Goal: Use online tool/utility

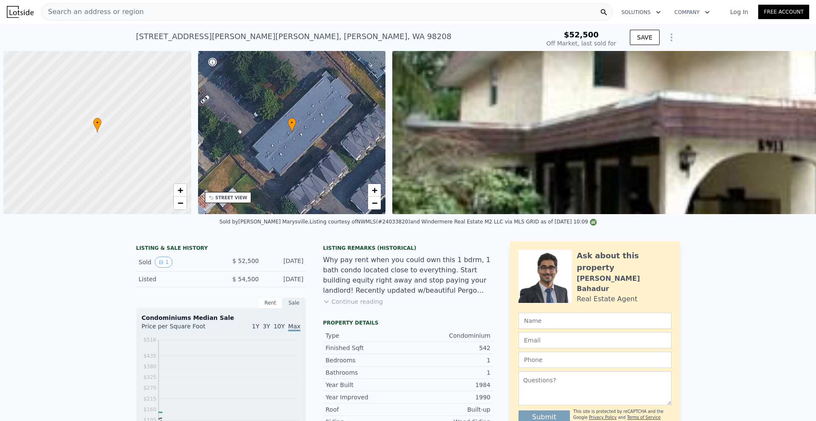
scroll to position [0, 3]
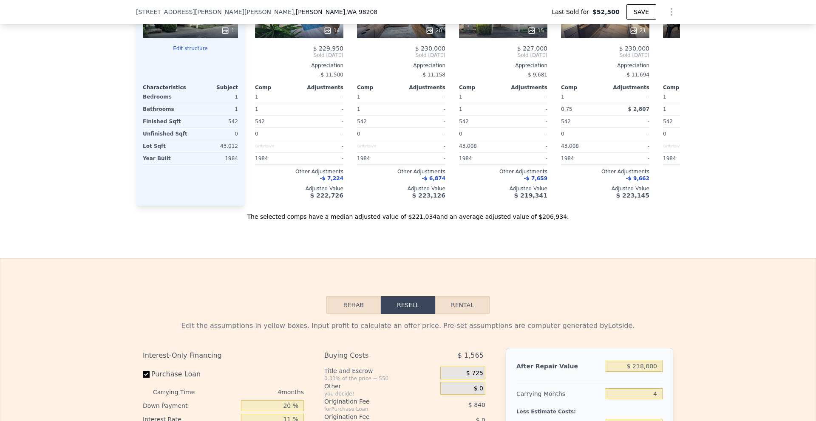
type input "$ 218,000"
type input "$ 145,493"
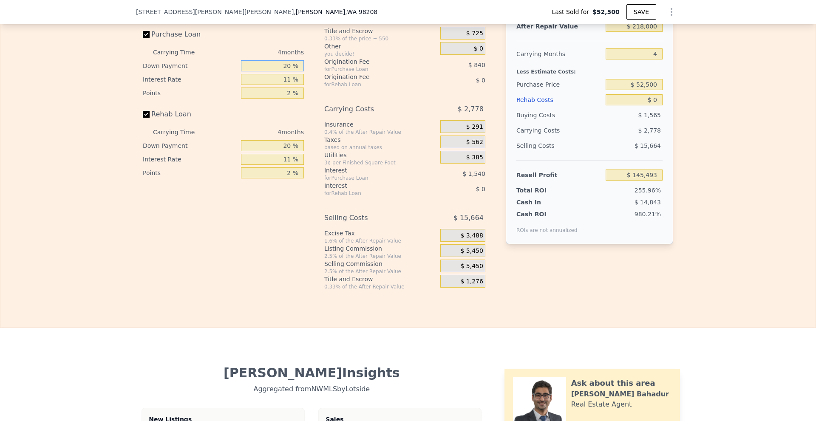
click at [284, 70] on input "20 %" at bounding box center [272, 65] width 63 height 11
type input "10 %"
type input "$ 145,196"
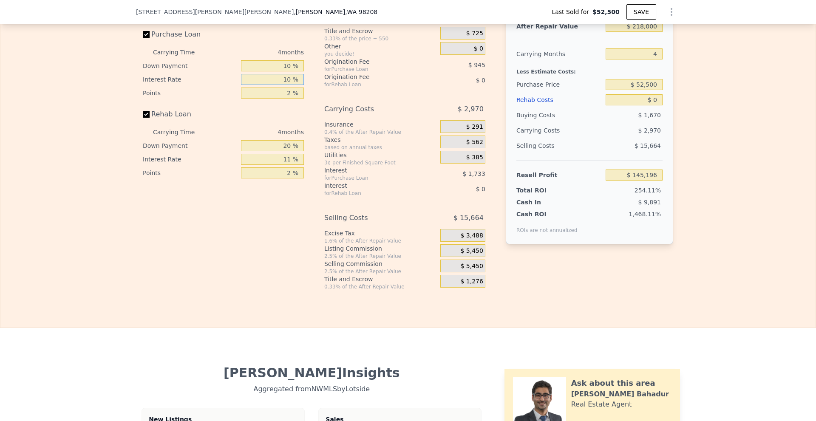
type input "10 %"
type input "$ 145,352"
type input "1 %"
type input "$ 145,824"
type input "10 %"
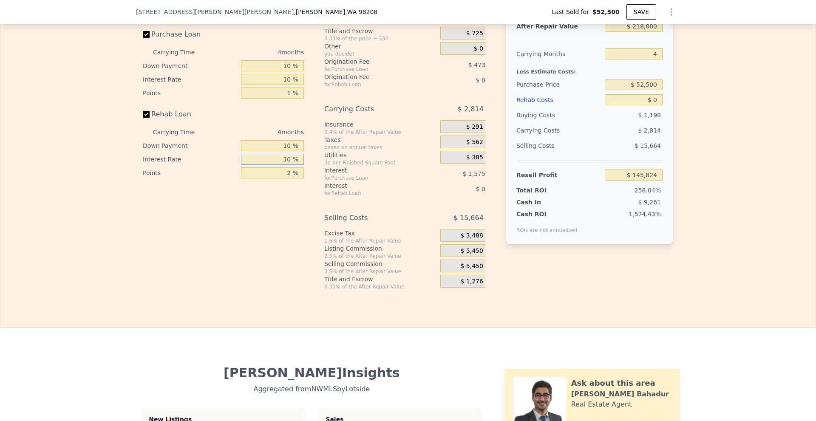
type input "10 %"
type input "1 %"
click at [153, 115] on label "Rehab Loan" at bounding box center [190, 114] width 95 height 15
click at [150, 115] on input "Rehab Loan" at bounding box center [146, 114] width 7 height 7
checkbox input "false"
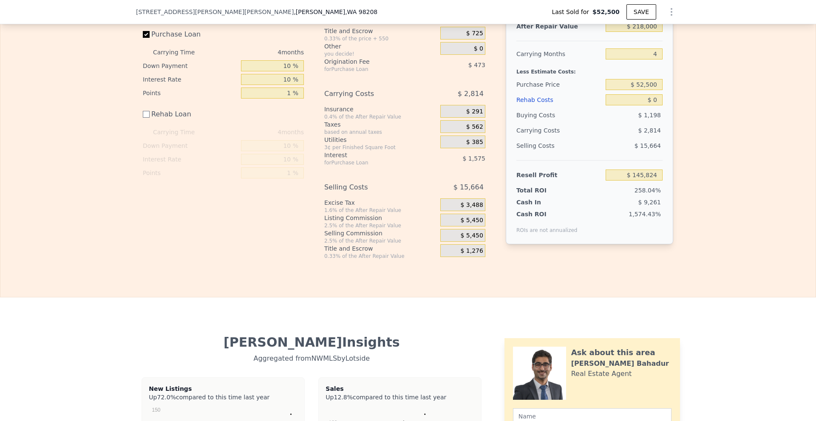
click at [464, 223] on span "$ 5,450" at bounding box center [472, 221] width 23 height 8
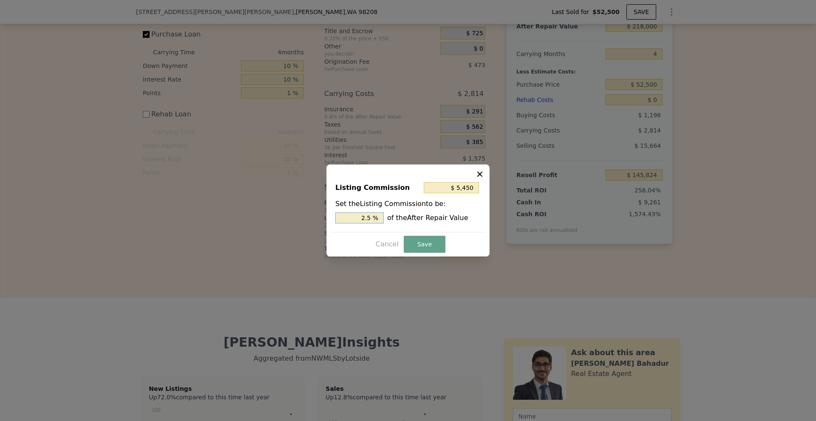
drag, startPoint x: 364, startPoint y: 216, endPoint x: 372, endPoint y: 219, distance: 8.1
click at [372, 219] on input "2.5 %" at bounding box center [360, 218] width 48 height 11
type input "$ 4,360"
type input "2 %"
click at [415, 243] on button "Save" at bounding box center [425, 244] width 42 height 17
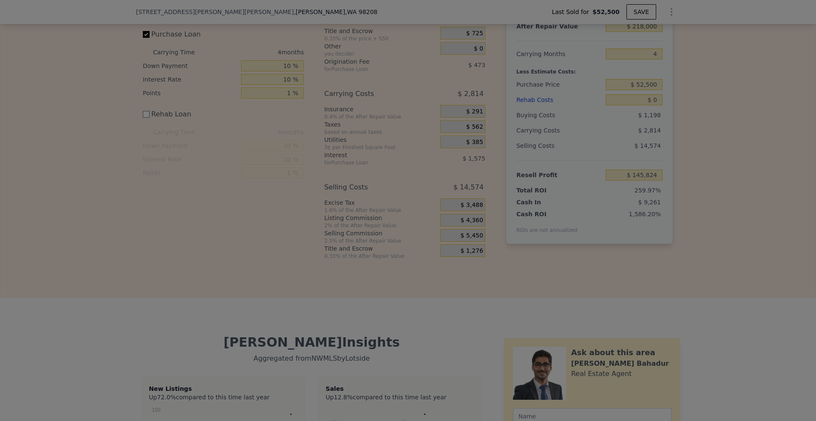
type input "$ 146,914"
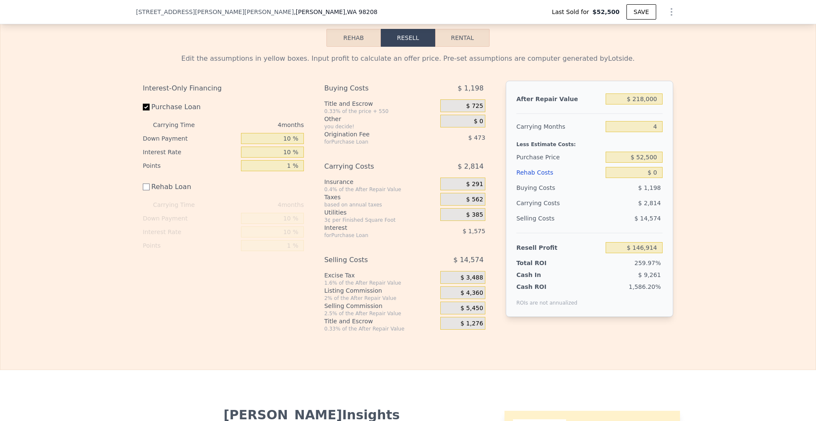
scroll to position [1315, 0]
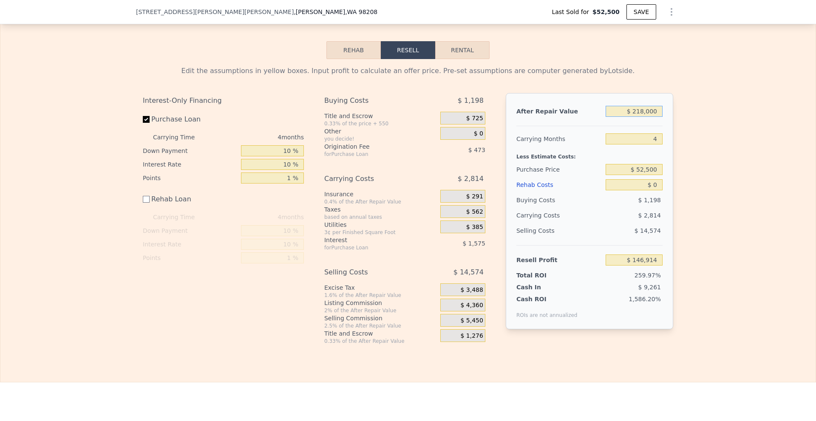
click at [637, 117] on input "$ 218,000" at bounding box center [634, 111] width 57 height 11
type input "$ 200,000"
type input "$ 130,096"
type input "$ 200,000"
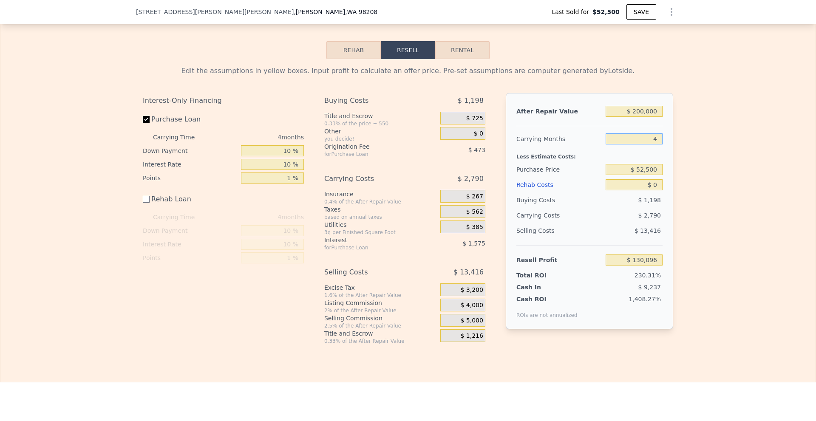
type input "9"
type input "$ 126,610"
type input "9"
type input "$ 130,000"
type input "$ 42,926"
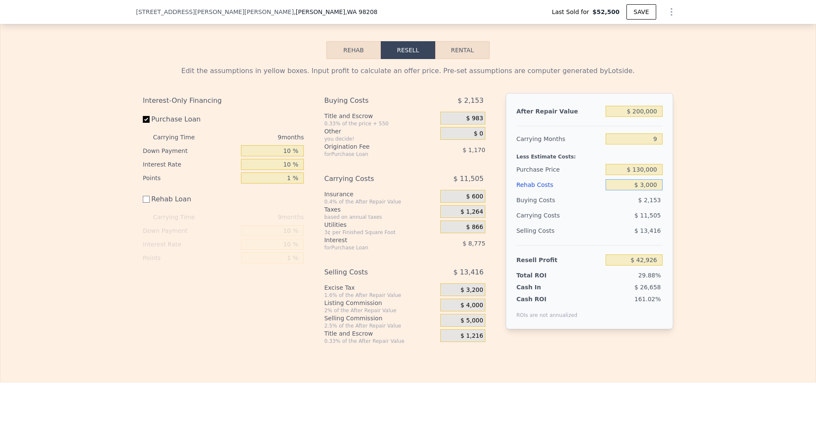
type input "$ 30,000"
type input "$ 12,926"
type input "$ 30,000"
click at [728, 165] on div "Edit the assumptions in yellow boxes. Input profit to calculate an offer price.…" at bounding box center [408, 202] width 816 height 286
click at [639, 175] on input "$ 130,000" at bounding box center [634, 169] width 57 height 11
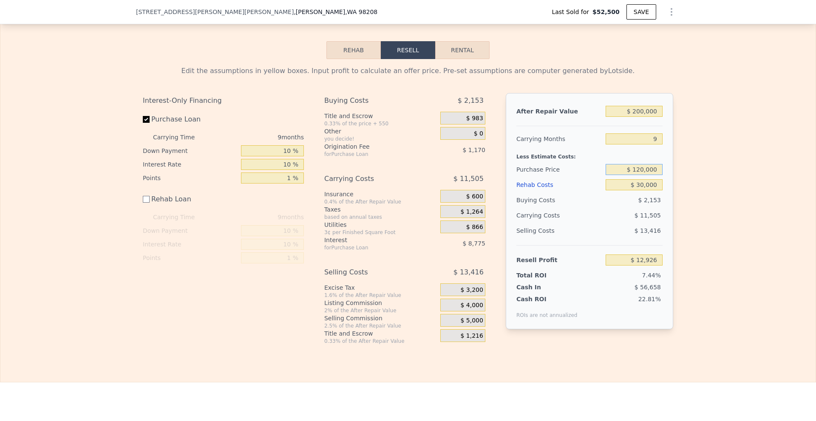
type input "$ 120,000"
click at [689, 186] on div "Edit the assumptions in yellow boxes. Input profit to calculate an offer price.…" at bounding box center [408, 202] width 816 height 286
type input "$ 23,724"
click at [685, 181] on div "Edit the assumptions in yellow boxes. Input profit to calculate an offer price.…" at bounding box center [408, 202] width 816 height 286
click at [685, 180] on div "Edit the assumptions in yellow boxes. Input profit to calculate an offer price.…" at bounding box center [408, 202] width 816 height 286
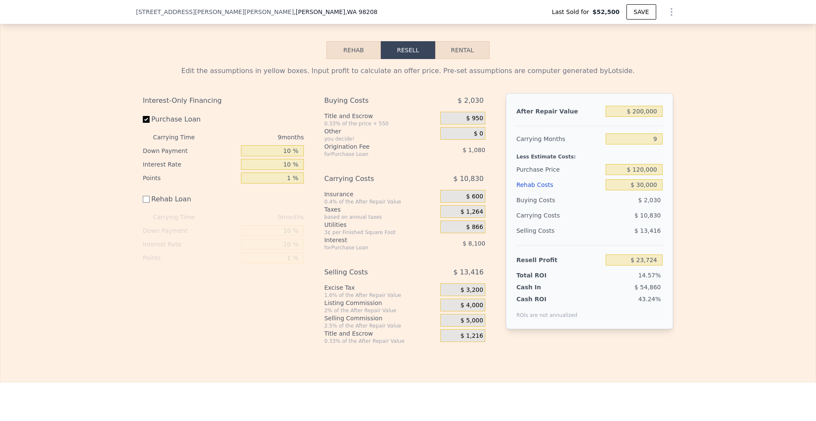
click at [682, 168] on div "Edit the assumptions in yellow boxes. Input profit to calculate an offer price.…" at bounding box center [408, 202] width 816 height 286
drag, startPoint x: 637, startPoint y: 176, endPoint x: 643, endPoint y: 176, distance: 6.4
click at [643, 175] on input "$ 120,000" at bounding box center [634, 169] width 57 height 11
type input "$ 138,000"
type input "$ 4,287"
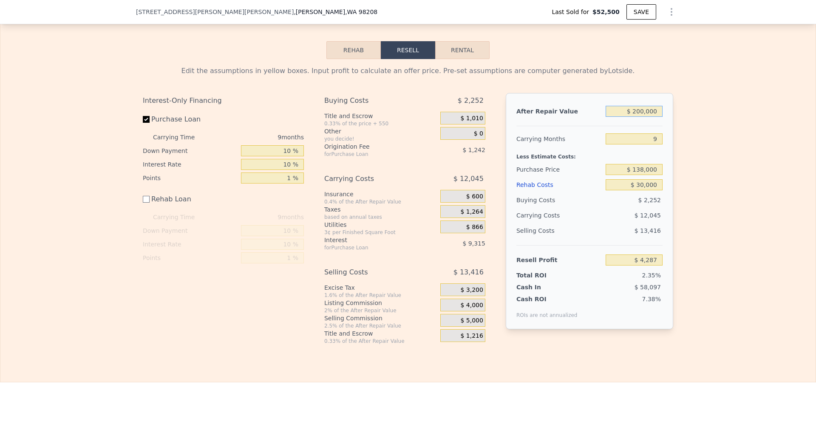
click at [637, 114] on input "$ 200,000" at bounding box center [634, 111] width 57 height 11
type input "$ 230,000"
type input "$ 32,267"
type input "$ 230,000"
click at [685, 145] on div "Edit the assumptions in yellow boxes. Input profit to calculate an offer price.…" at bounding box center [408, 202] width 816 height 286
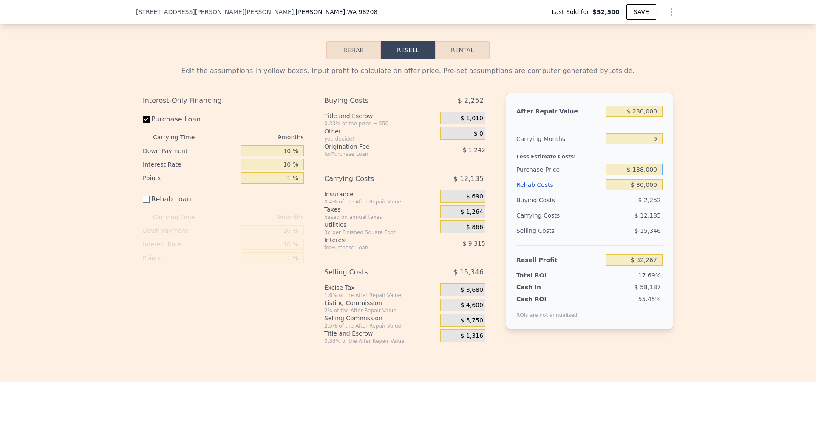
click at [637, 175] on input "$ 138,000" at bounding box center [634, 169] width 57 height 11
click at [639, 175] on input "$ 138,000" at bounding box center [634, 169] width 57 height 11
click at [638, 175] on input "$ 138,000" at bounding box center [634, 169] width 57 height 11
drag, startPoint x: 638, startPoint y: 175, endPoint x: 642, endPoint y: 175, distance: 4.3
click at [642, 175] on input "$ 138,000" at bounding box center [634, 169] width 57 height 11
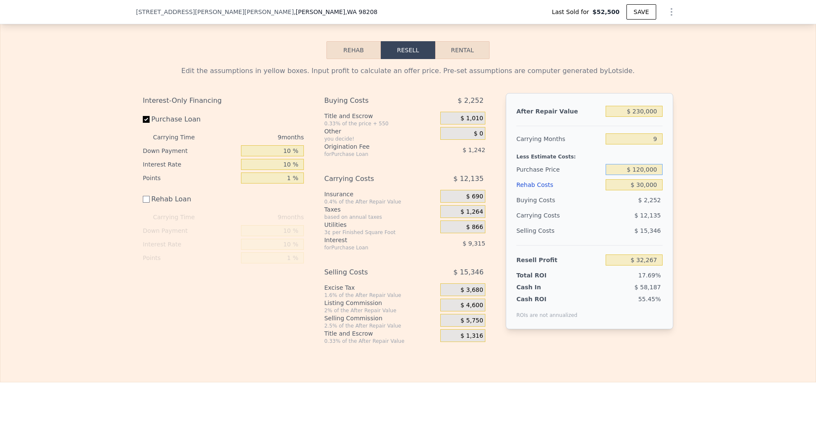
type input "$ 120,000"
click at [704, 198] on div "Edit the assumptions in yellow boxes. Input profit to calculate an offer price.…" at bounding box center [408, 202] width 816 height 286
type input "$ 51,704"
click at [637, 114] on input "$ 230,000" at bounding box center [634, 111] width 57 height 11
type input "$ 210,000"
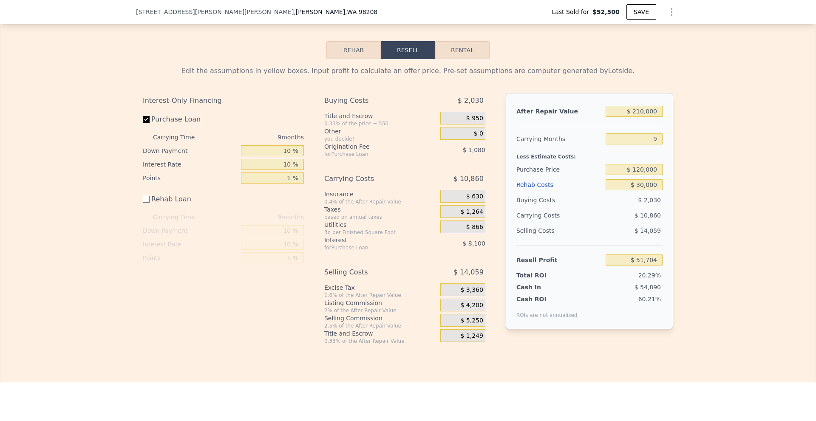
click at [689, 151] on div "Edit the assumptions in yellow boxes. Input profit to calculate an offer price.…" at bounding box center [408, 202] width 816 height 286
type input "$ 33,051"
click at [640, 117] on input "$ 210,000" at bounding box center [634, 111] width 57 height 11
type input "$ 200,000"
type input "$ 23,724"
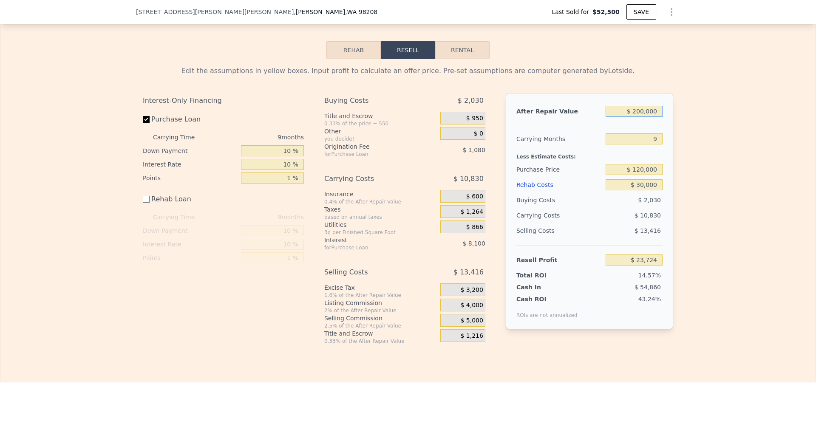
type input "$ 200,000"
click at [723, 149] on div "Edit the assumptions in yellow boxes. Input profit to calculate an offer price.…" at bounding box center [408, 202] width 816 height 286
checkbox input "true"
type input "$ 218,000"
type input "4"
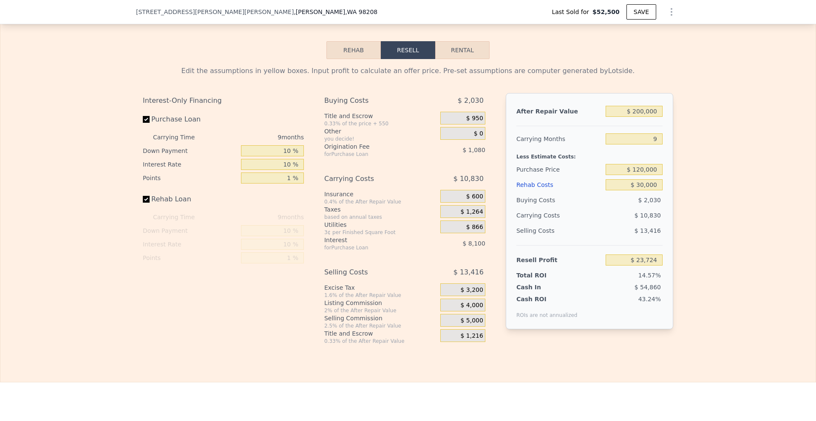
type input "$ 0"
type input "$ 145,493"
